Goal: Information Seeking & Learning: Learn about a topic

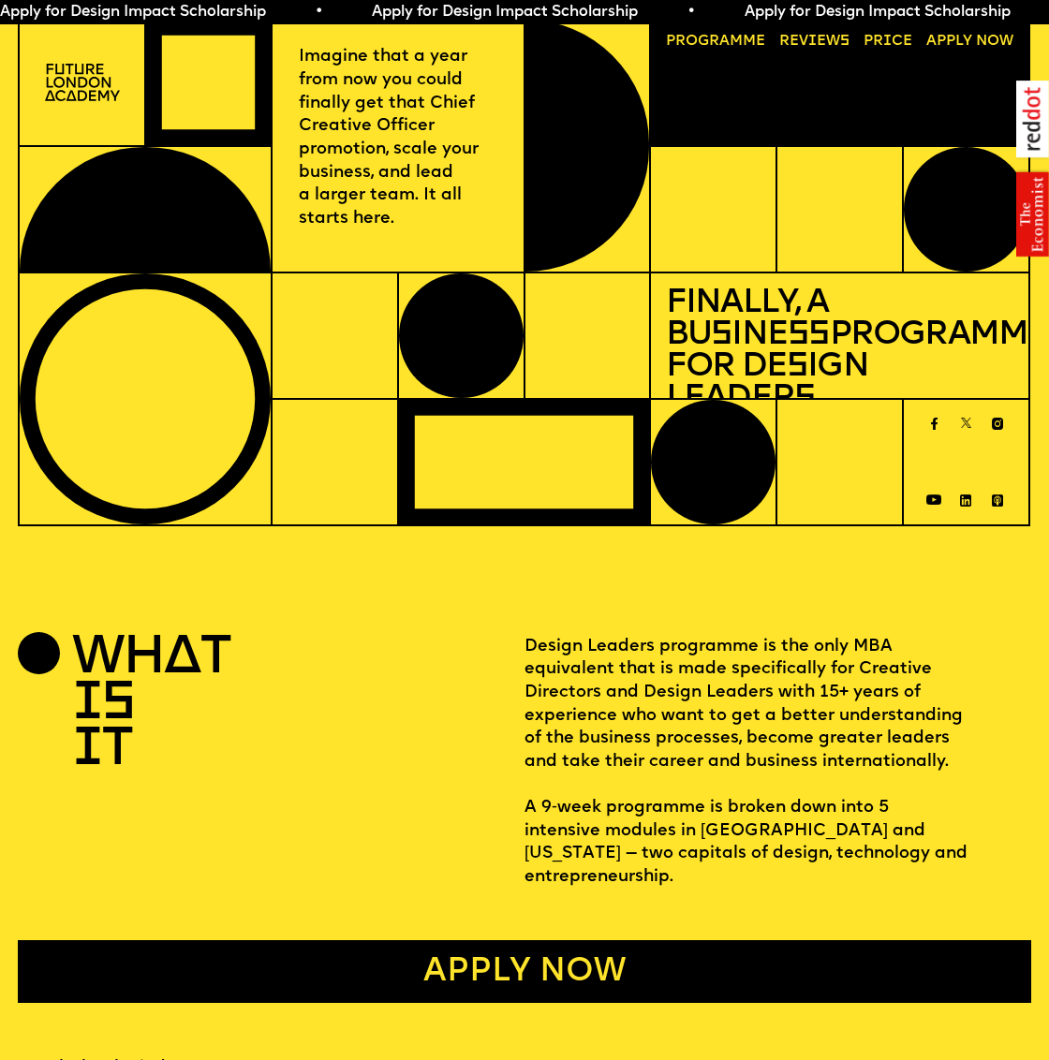
click at [727, 40] on span "a" at bounding box center [724, 41] width 10 height 15
click at [890, 35] on link "Price" at bounding box center [888, 41] width 64 height 29
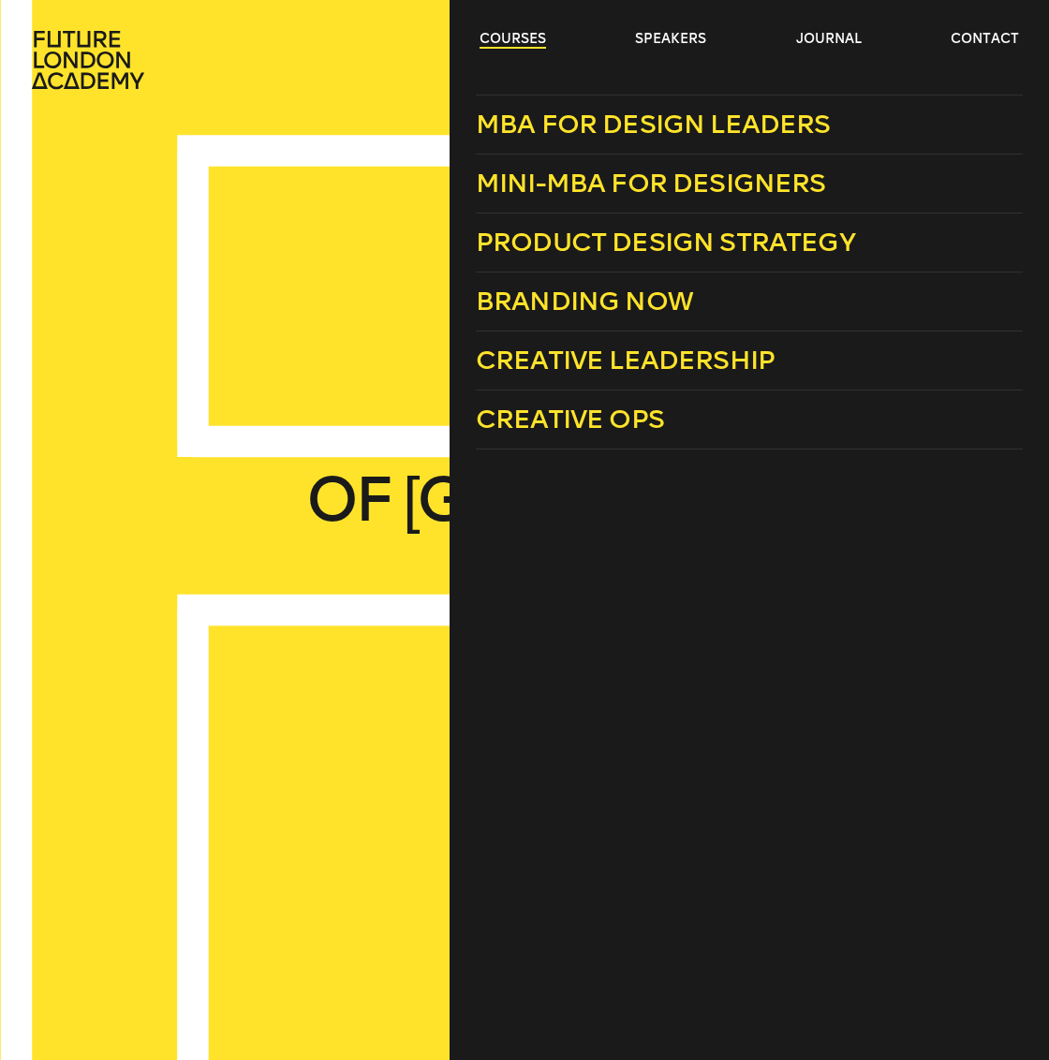
click at [516, 39] on link "courses" at bounding box center [512, 39] width 66 height 19
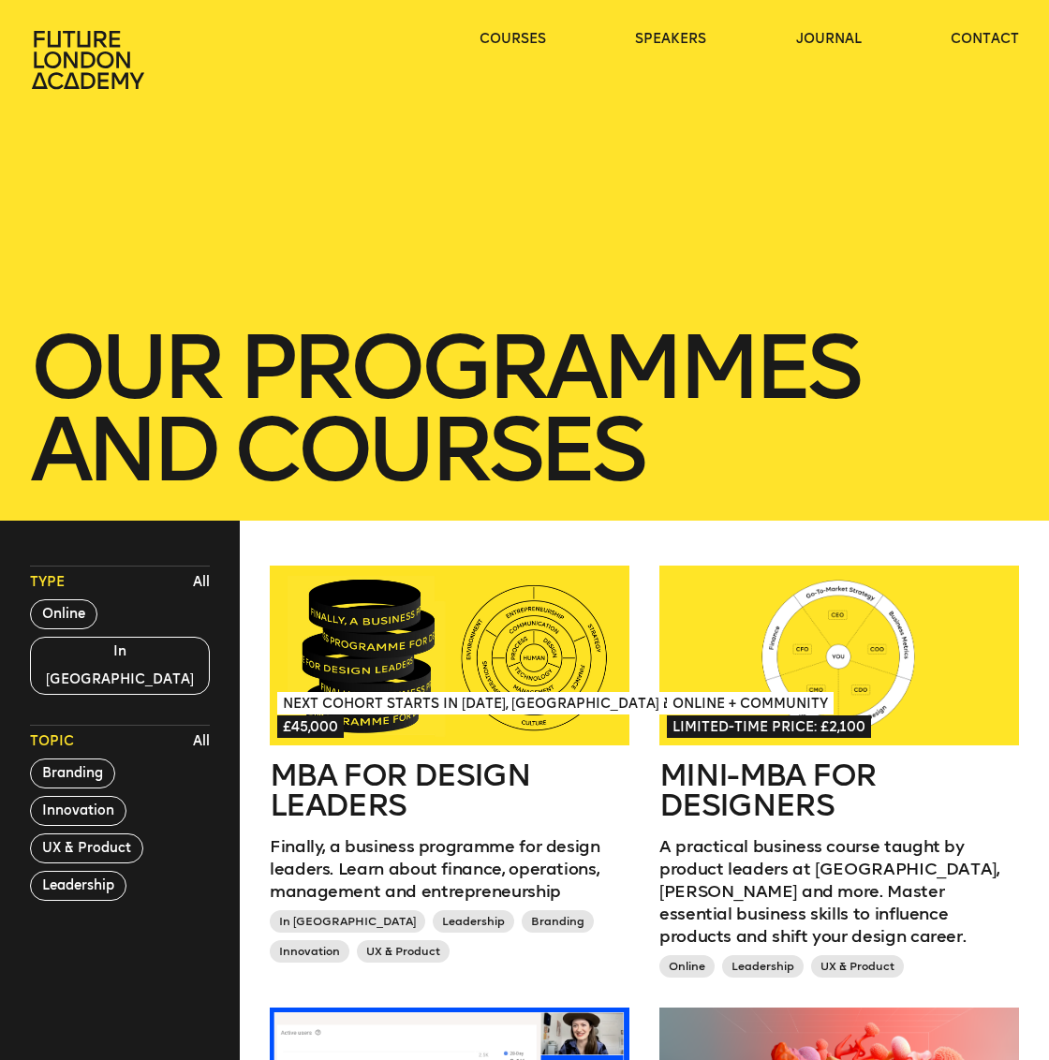
click at [441, 670] on div at bounding box center [450, 656] width 360 height 180
